Goal: Information Seeking & Learning: Learn about a topic

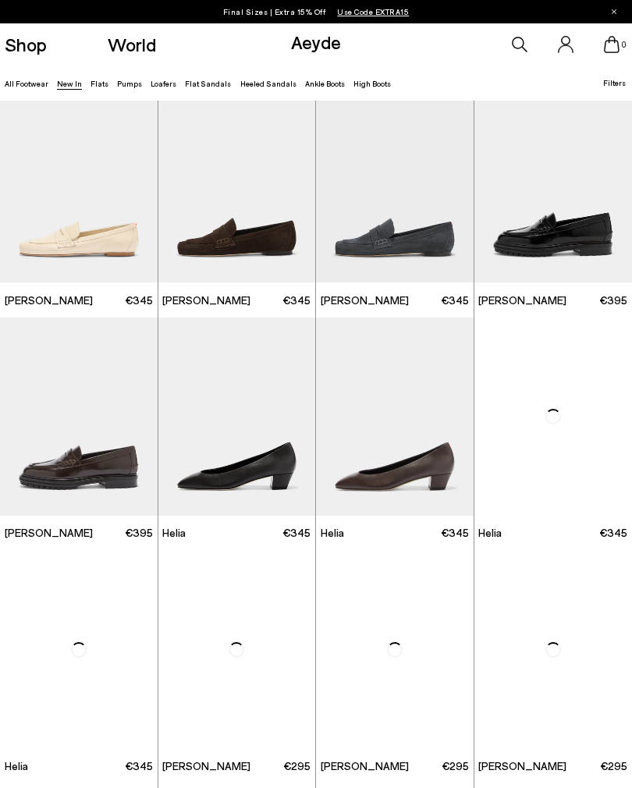
scroll to position [507, 0]
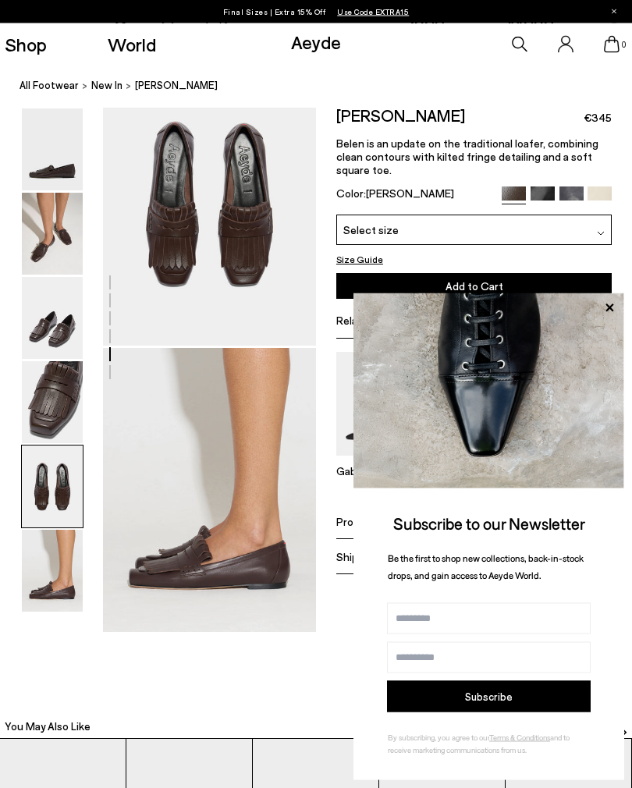
scroll to position [1184, 2]
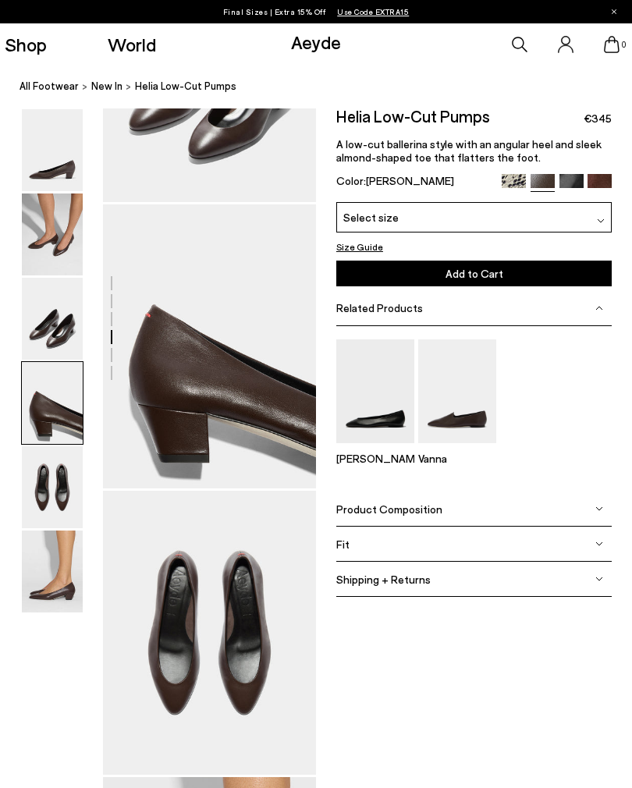
scroll to position [860, 0]
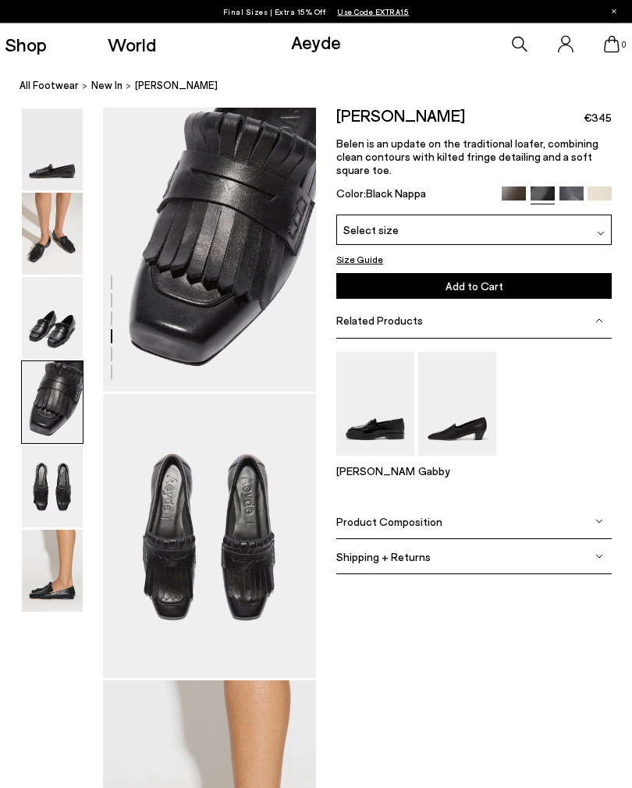
scroll to position [860, 0]
